Goal: Task Accomplishment & Management: Manage account settings

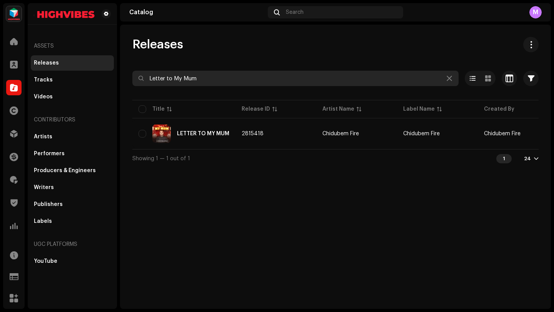
drag, startPoint x: 205, startPoint y: 80, endPoint x: 146, endPoint y: 75, distance: 58.7
click at [147, 75] on input "Letter to My Mum" at bounding box center [295, 78] width 326 height 15
type input "Josken"
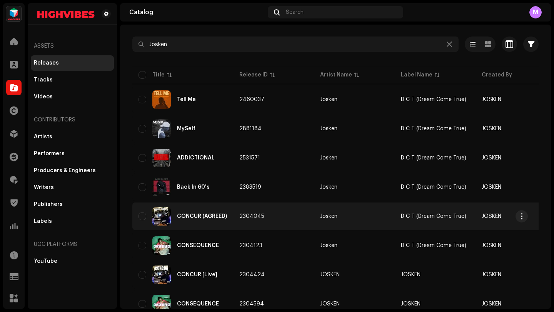
click at [289, 218] on td "2304045" at bounding box center [273, 217] width 81 height 28
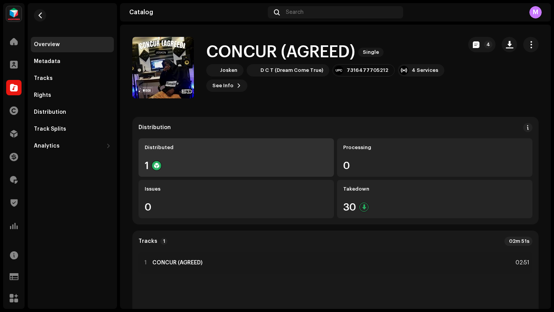
click at [231, 155] on div "Distributed 1" at bounding box center [237, 158] width 196 height 38
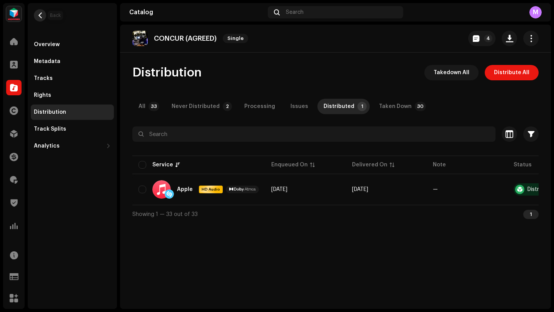
click at [41, 17] on span "button" at bounding box center [40, 15] width 6 height 6
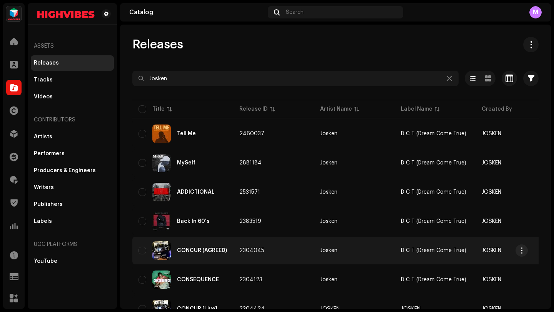
click at [276, 246] on td "2304045" at bounding box center [273, 251] width 81 height 28
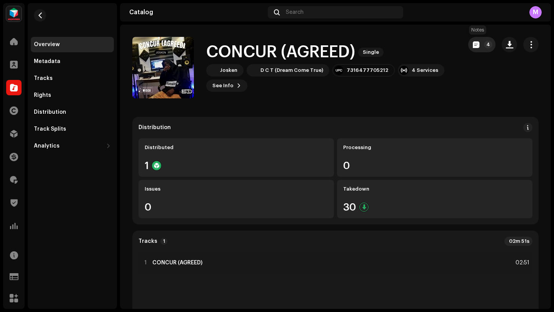
click at [476, 42] on button "4" at bounding box center [481, 44] width 27 height 15
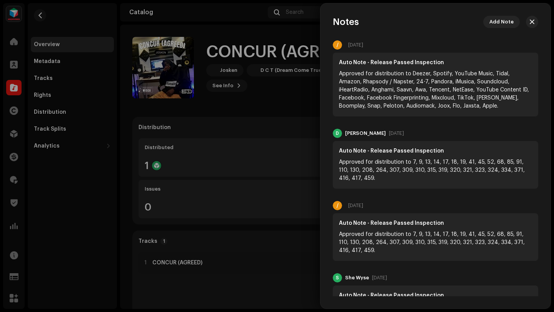
click at [244, 115] on div at bounding box center [277, 156] width 554 height 312
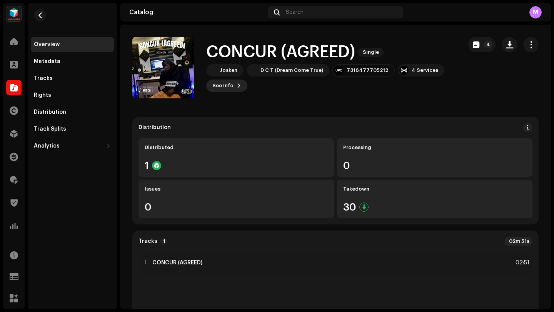
click at [238, 85] on span at bounding box center [239, 86] width 5 height 6
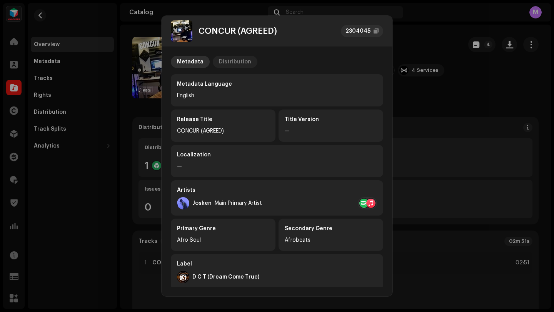
click at [247, 62] on p-tab "Distribution" at bounding box center [235, 62] width 45 height 12
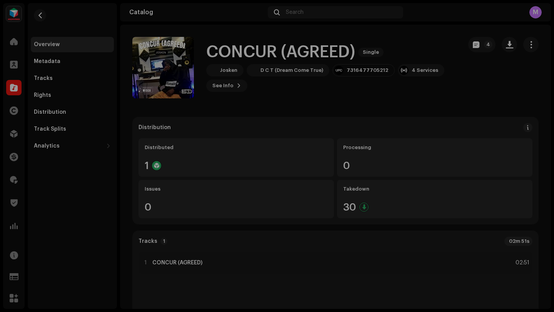
click at [402, 100] on div "CONCUR (AGREED) 2304045 Metadata Distribution Release Date [DATE] (Midnight Wor…" at bounding box center [277, 156] width 554 height 312
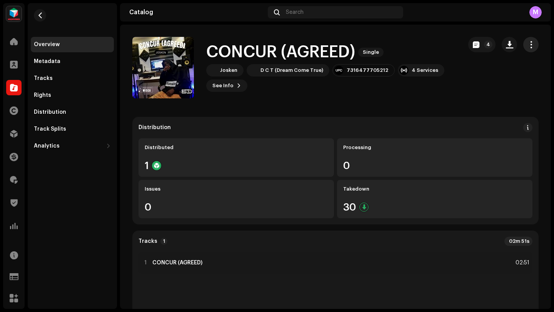
click at [529, 47] on span "button" at bounding box center [531, 45] width 7 height 6
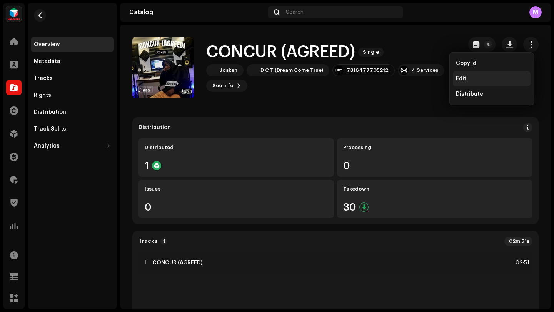
click at [491, 75] on div "Edit" at bounding box center [492, 78] width 78 height 15
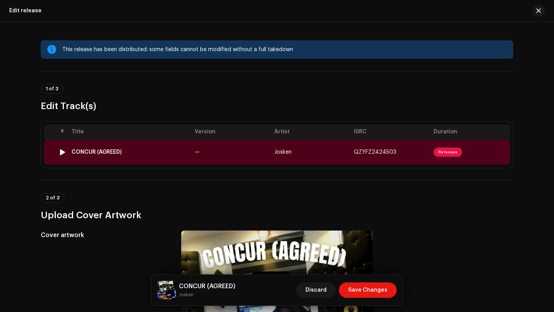
click at [240, 147] on td "—" at bounding box center [232, 152] width 80 height 25
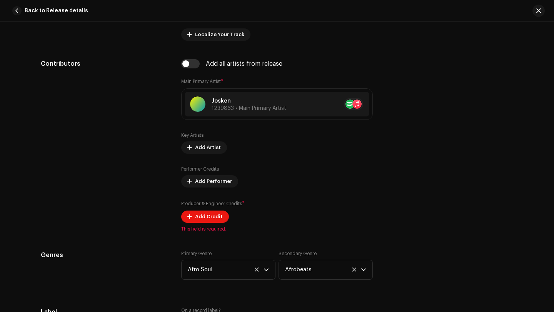
scroll to position [502, 0]
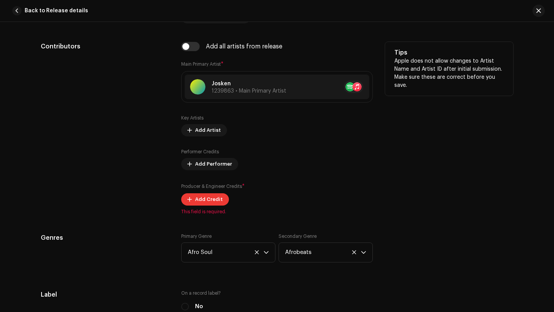
click at [204, 201] on span "Add Credit" at bounding box center [209, 199] width 28 height 15
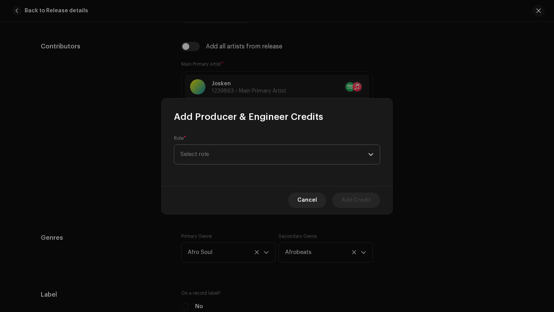
click at [217, 157] on span "Select role" at bounding box center [274, 154] width 188 height 19
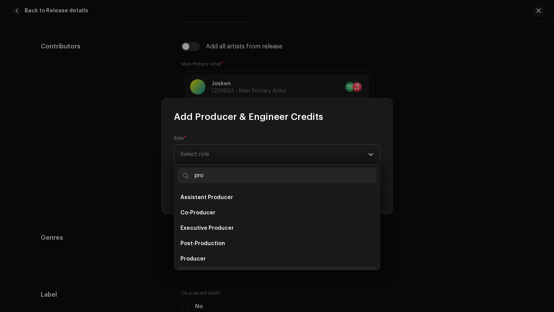
scroll to position [12, 0]
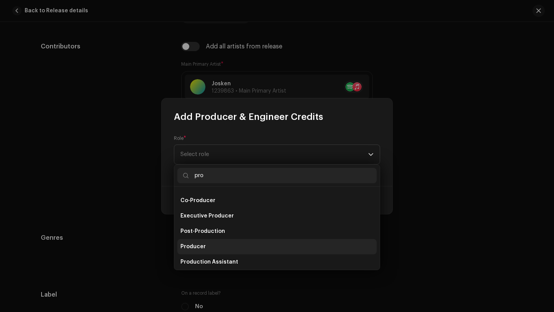
type input "pro"
click at [191, 246] on span "Producer" at bounding box center [192, 247] width 25 height 8
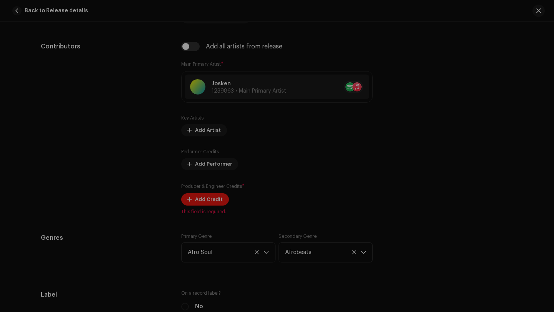
click at [105, 177] on div "Add Producer & Engineer Credits Role * Producer Name * Select Producer or Engin…" at bounding box center [277, 156] width 554 height 312
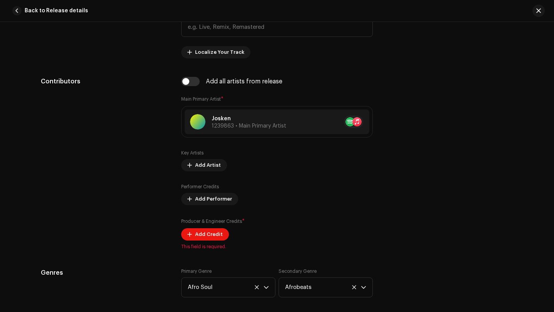
scroll to position [469, 0]
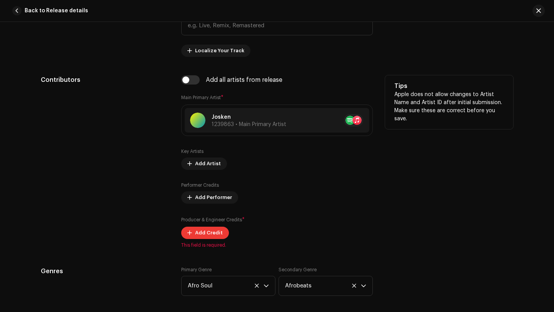
click at [210, 233] on span "Add Credit" at bounding box center [209, 233] width 28 height 15
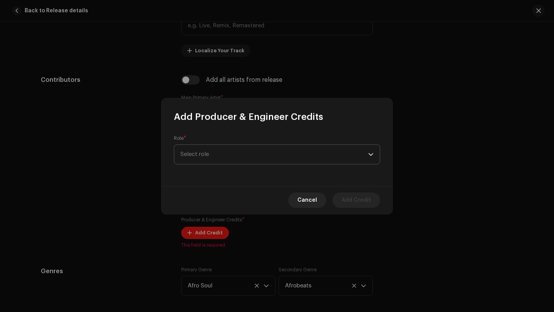
click at [210, 158] on span "Select role" at bounding box center [274, 154] width 188 height 19
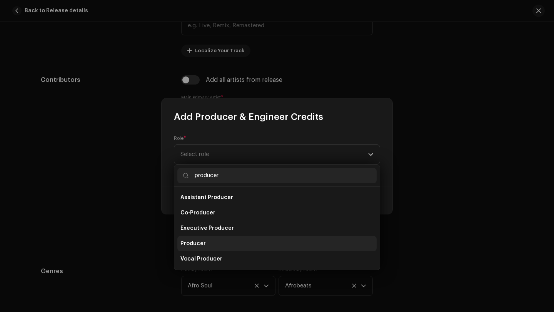
type input "producer"
click at [201, 244] on span "Producer" at bounding box center [192, 244] width 25 height 8
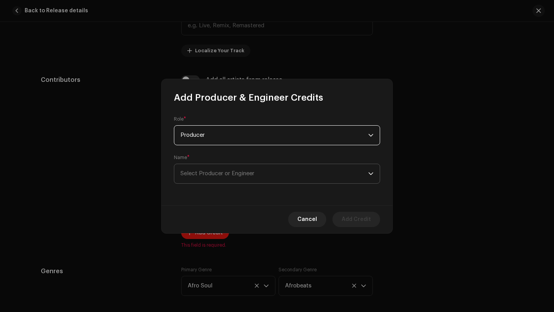
click at [204, 182] on span "Select Producer or Engineer" at bounding box center [274, 173] width 188 height 19
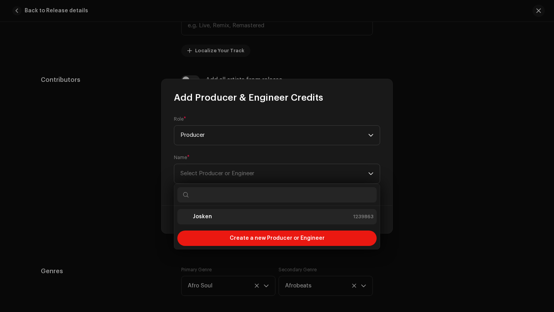
click at [201, 222] on li "Josken 1239863" at bounding box center [276, 216] width 199 height 15
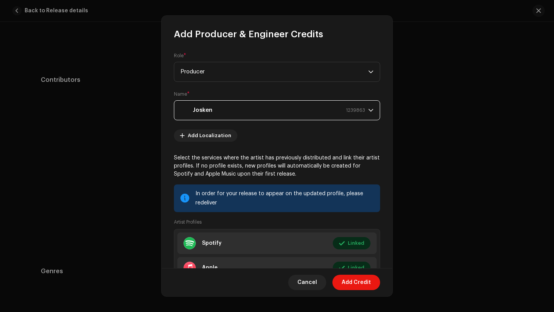
scroll to position [84, 0]
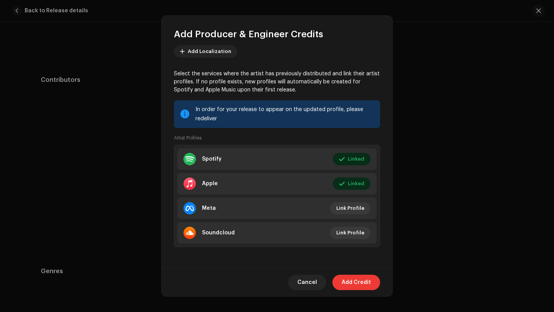
click at [340, 284] on button "Add Credit" at bounding box center [357, 282] width 48 height 15
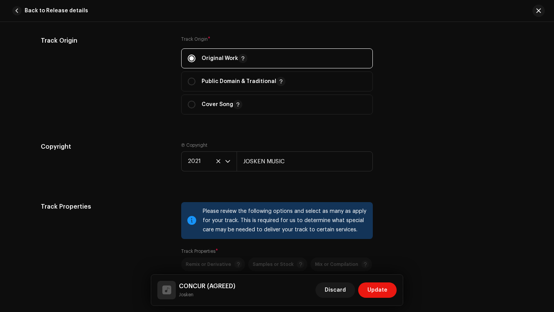
scroll to position [995, 0]
click at [195, 159] on span "2021" at bounding box center [206, 161] width 37 height 19
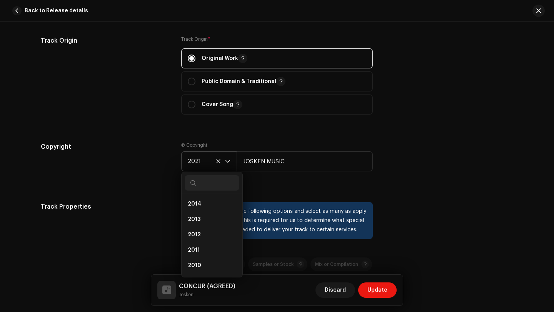
scroll to position [0, 0]
click at [198, 237] on span "2024" at bounding box center [195, 236] width 15 height 8
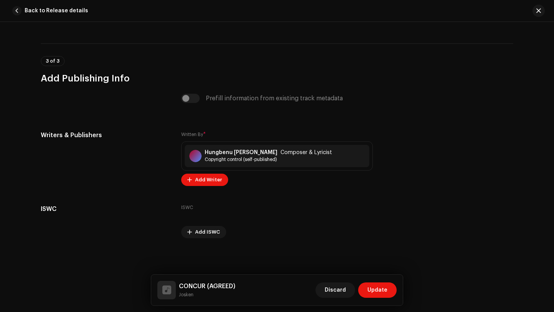
scroll to position [2058, 0]
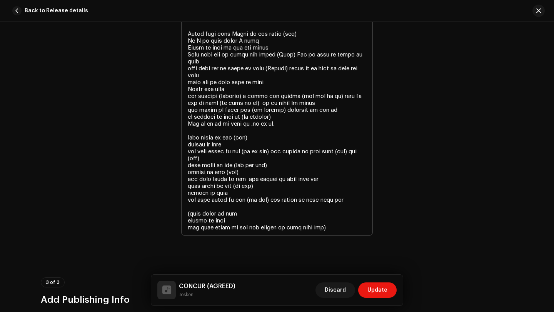
scroll to position [2059, 0]
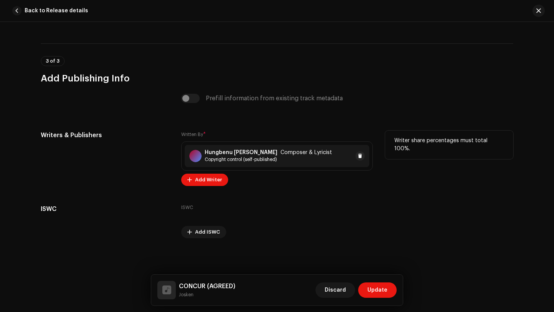
click at [286, 159] on span "Copyright control (self-published)" at bounding box center [268, 160] width 127 height 6
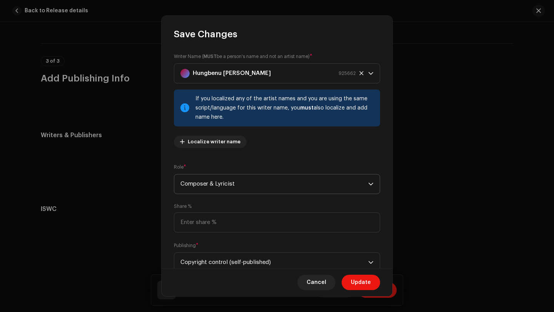
scroll to position [25, 0]
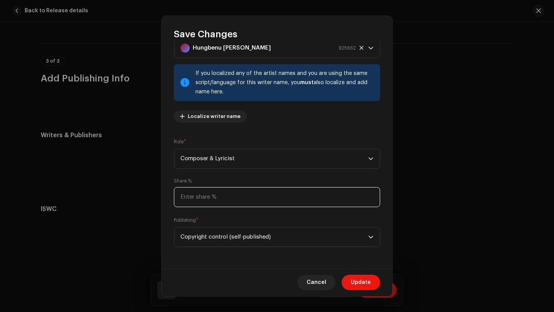
click at [190, 194] on input at bounding box center [277, 197] width 206 height 20
type input "100.00"
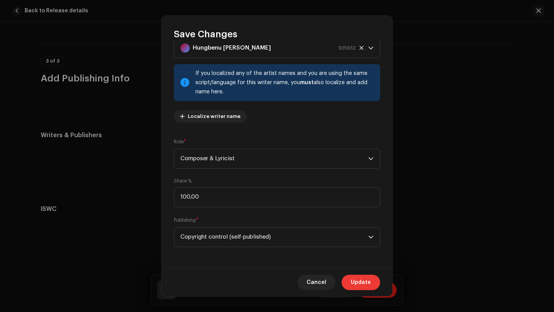
click at [368, 282] on span "Update" at bounding box center [361, 282] width 20 height 15
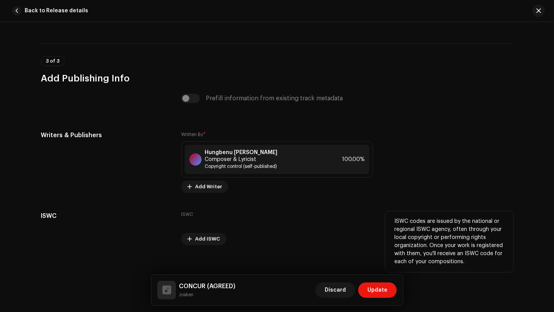
scroll to position [2066, 0]
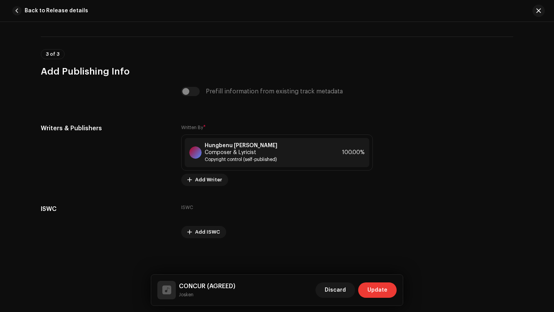
click at [375, 295] on span "Update" at bounding box center [378, 290] width 20 height 15
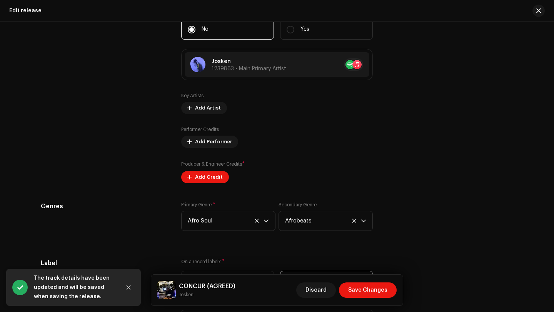
scroll to position [712, 0]
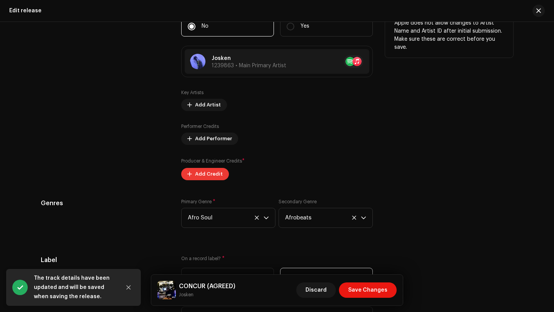
click at [196, 176] on span "Add Credit" at bounding box center [209, 174] width 28 height 15
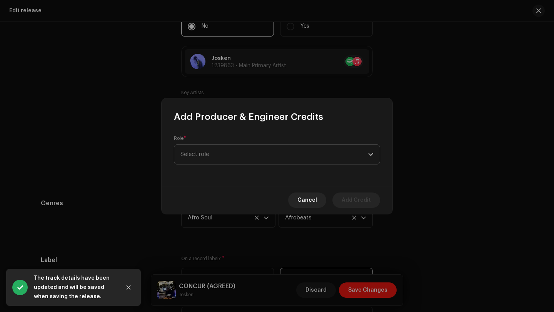
click at [213, 160] on span "Select role" at bounding box center [274, 154] width 188 height 19
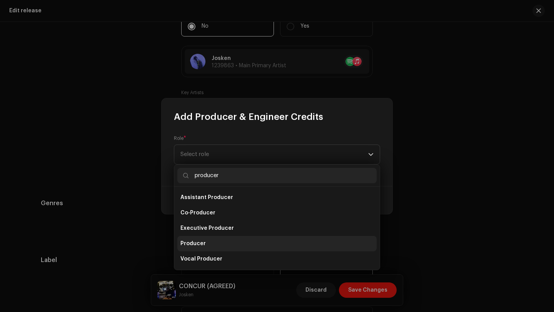
type input "producer"
click at [204, 244] on li "Producer" at bounding box center [276, 243] width 199 height 15
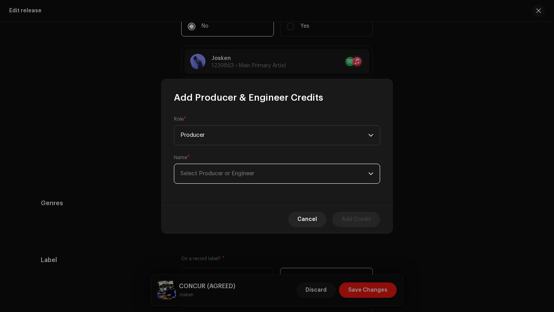
click at [204, 177] on span "Select Producer or Engineer" at bounding box center [274, 173] width 188 height 19
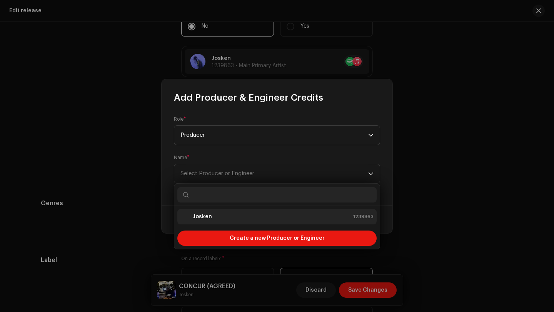
click at [207, 218] on strong "Josken" at bounding box center [202, 217] width 19 height 8
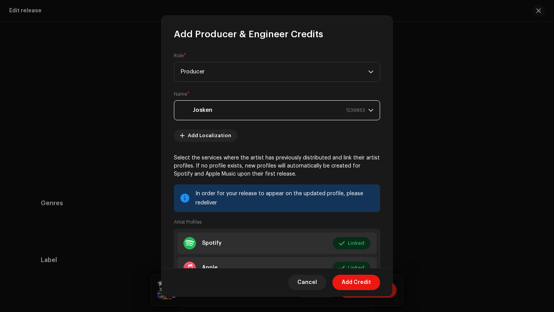
scroll to position [84, 0]
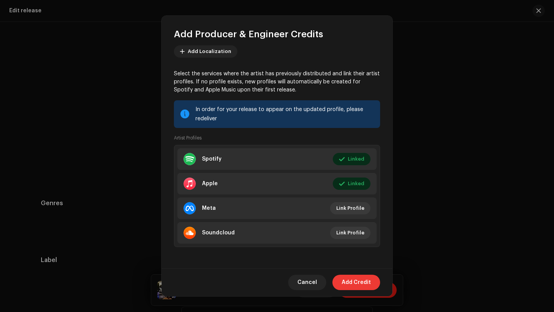
click at [347, 282] on span "Add Credit" at bounding box center [356, 282] width 29 height 15
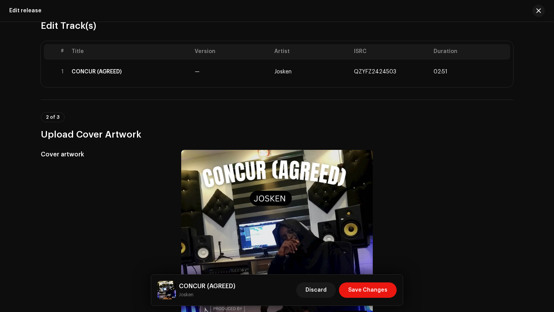
scroll to position [0, 0]
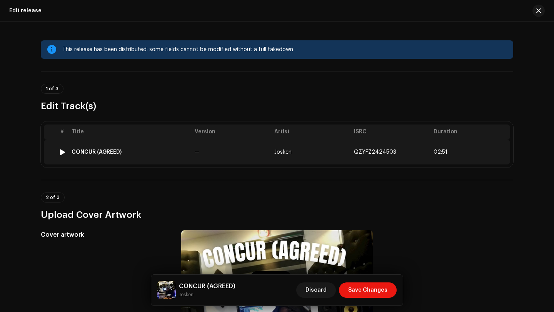
click at [224, 160] on td "—" at bounding box center [232, 152] width 80 height 25
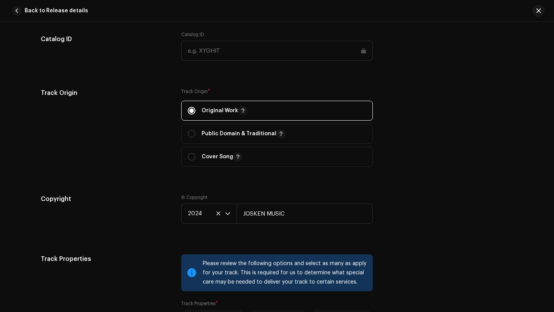
scroll to position [943, 0]
click at [194, 223] on p-select "2024" at bounding box center [208, 214] width 55 height 20
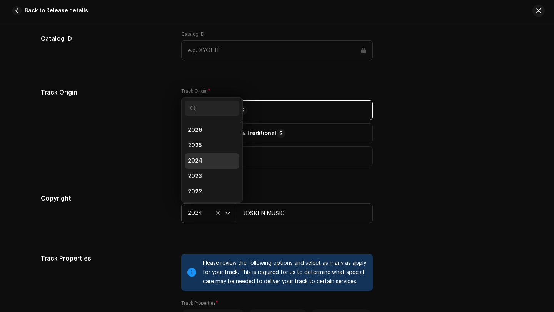
scroll to position [3, 0]
click at [201, 169] on li "2023" at bounding box center [212, 173] width 55 height 15
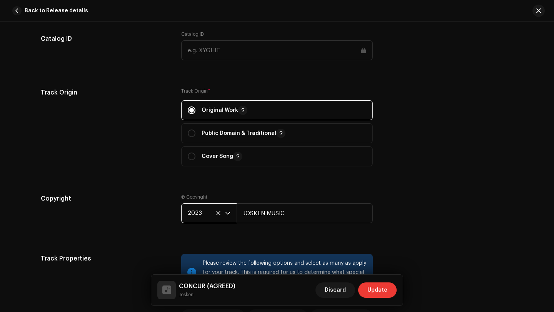
click at [373, 290] on span "Update" at bounding box center [378, 290] width 20 height 15
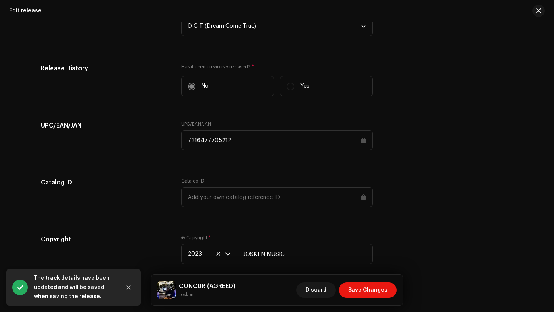
scroll to position [1109, 0]
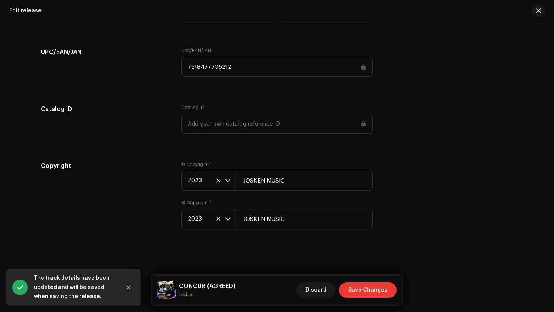
click at [355, 292] on span "Save Changes" at bounding box center [367, 290] width 39 height 15
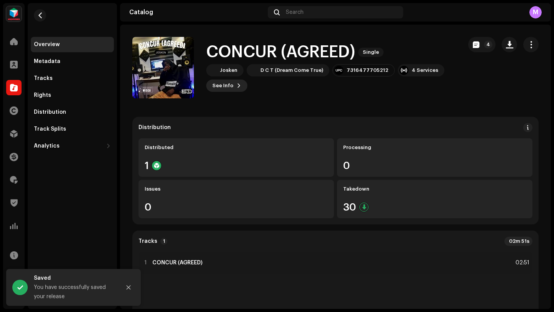
click at [227, 89] on span "See Info" at bounding box center [222, 85] width 21 height 15
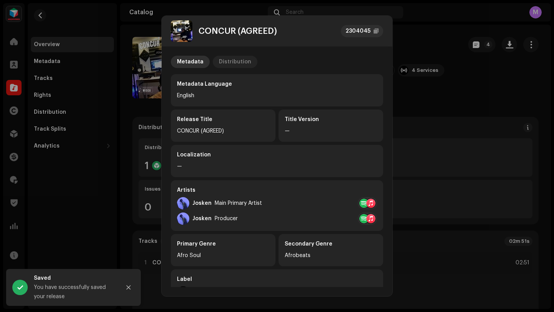
click at [243, 67] on div "Distribution" at bounding box center [235, 62] width 32 height 12
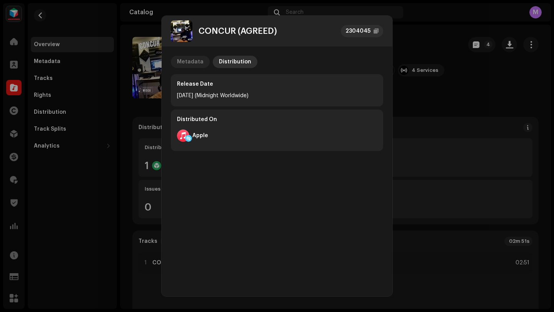
click at [193, 62] on div "Metadata" at bounding box center [190, 62] width 27 height 12
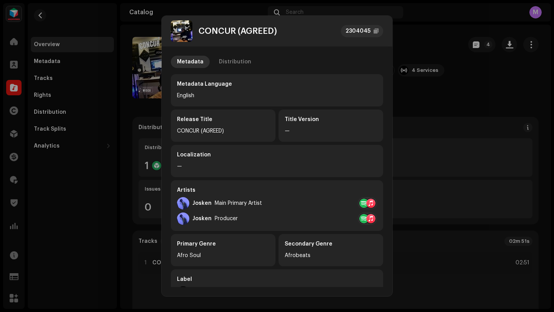
click at [370, 203] on div at bounding box center [370, 203] width 9 height 9
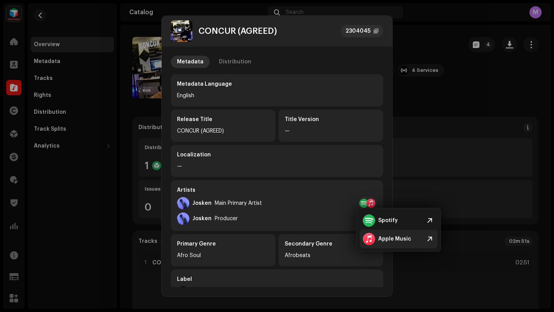
click at [368, 238] on div at bounding box center [369, 239] width 12 height 12
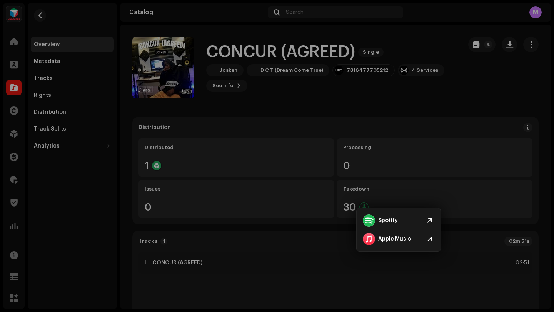
click at [436, 93] on div "CONCUR (AGREED) 2304045 Metadata Distribution Metadata Language English Release…" at bounding box center [277, 156] width 554 height 312
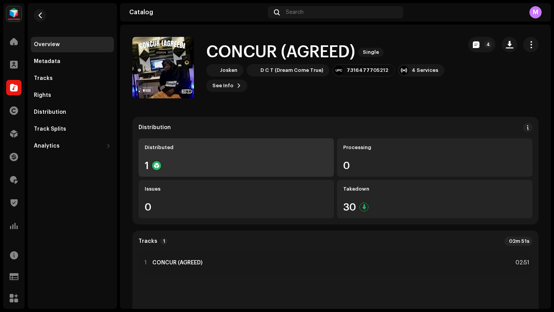
click at [258, 154] on div "Distributed 1" at bounding box center [237, 158] width 196 height 38
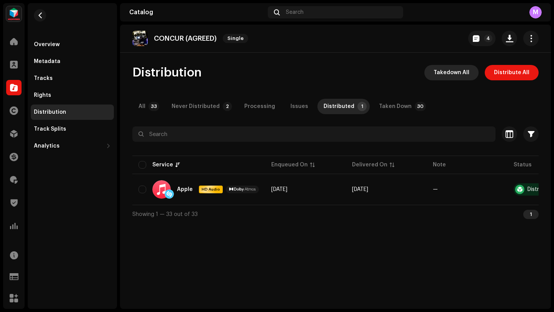
click at [451, 76] on span "Takedown All" at bounding box center [452, 72] width 36 height 15
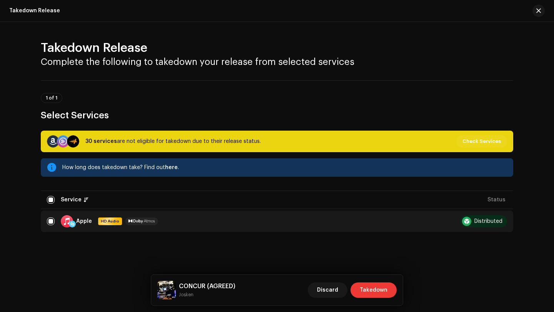
click at [367, 291] on span "Takedown" at bounding box center [374, 290] width 28 height 15
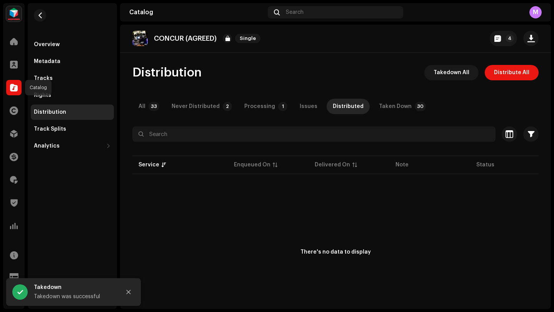
click at [17, 88] on span at bounding box center [14, 88] width 8 height 6
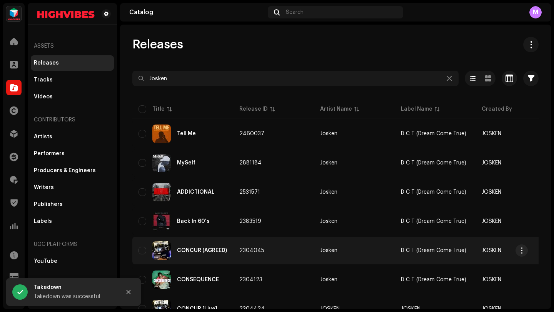
click at [311, 254] on td "2304045" at bounding box center [273, 251] width 81 height 28
